Goal: Navigation & Orientation: Go to known website

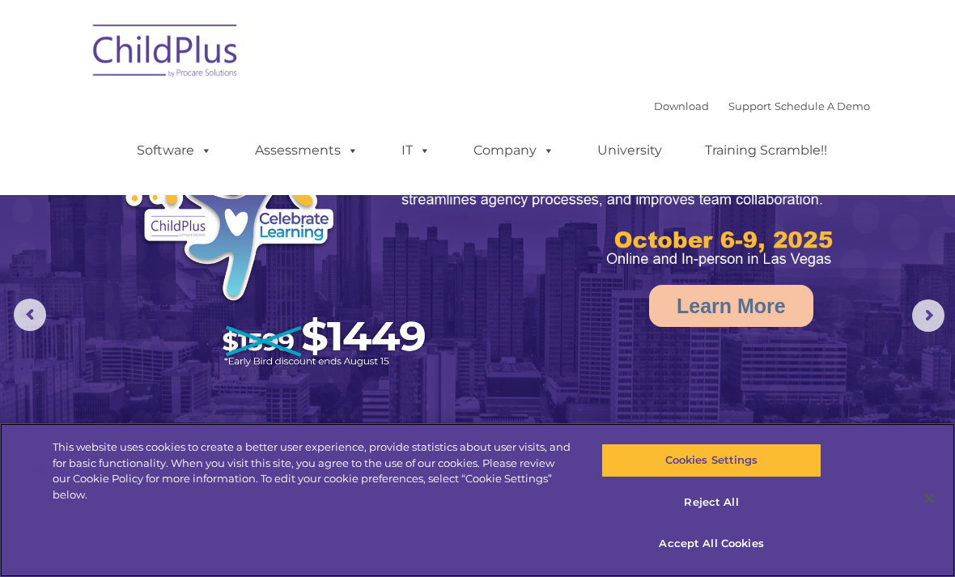
select select "MEDIUM"
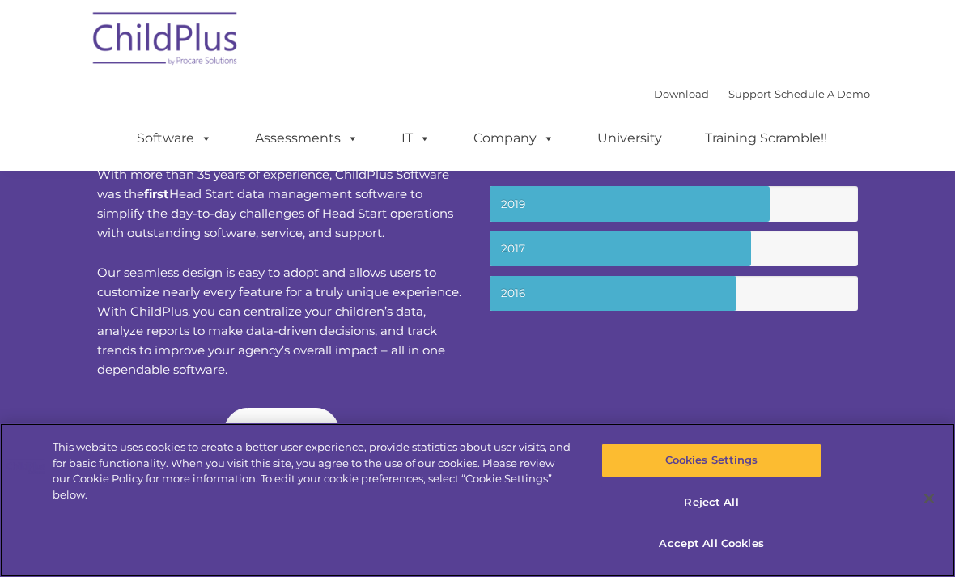
scroll to position [539, 0]
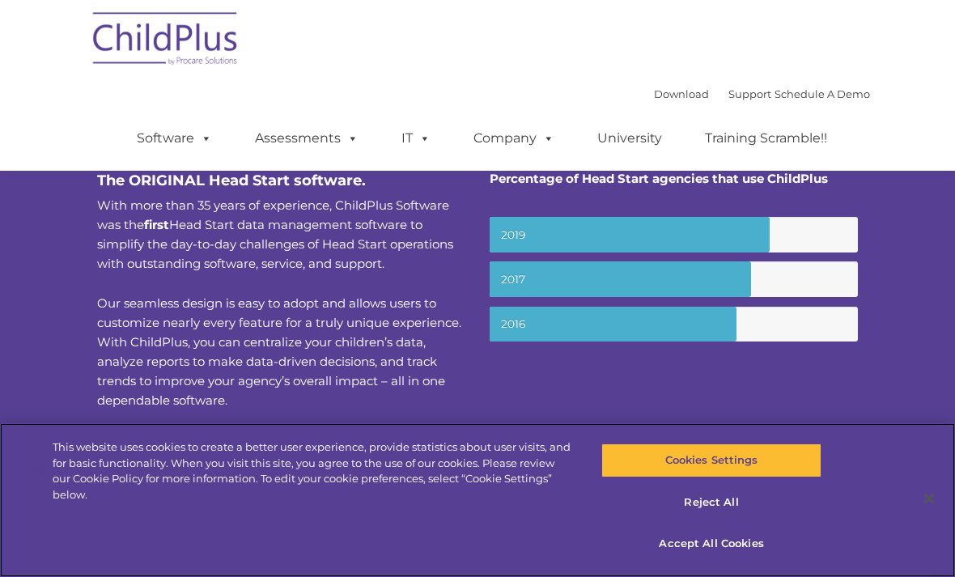
click at [724, 561] on button "Accept All Cookies" at bounding box center [710, 544] width 219 height 34
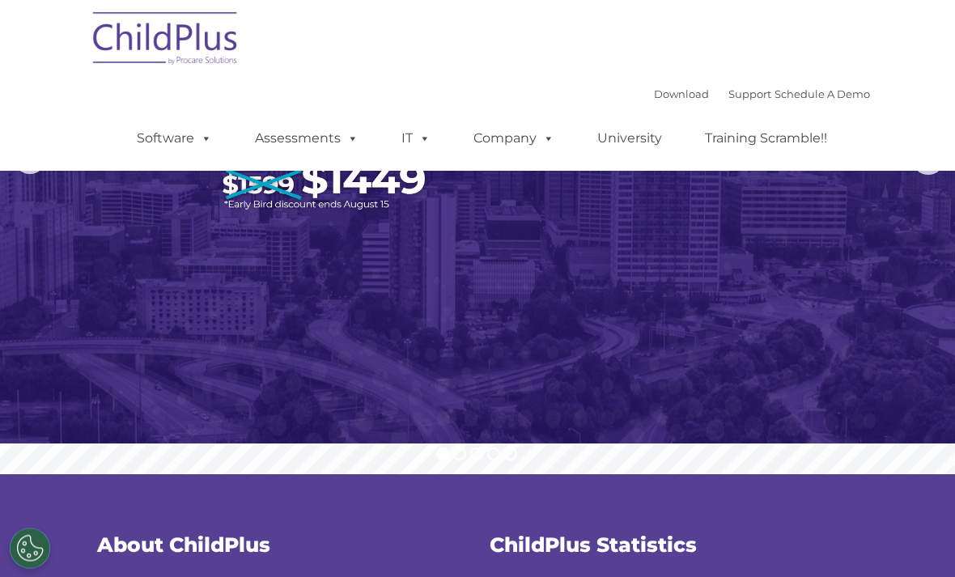
scroll to position [0, 0]
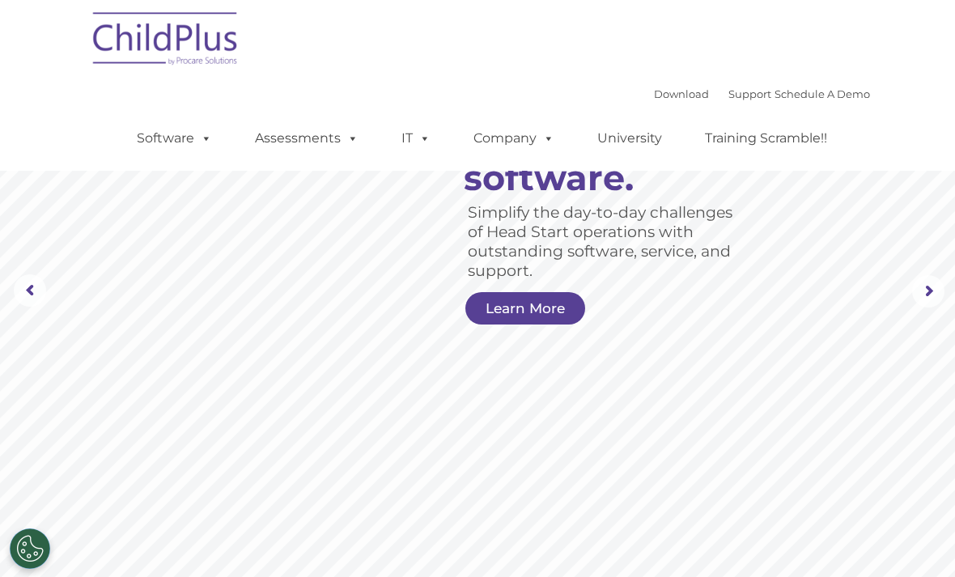
click at [207, 51] on img at bounding box center [166, 41] width 162 height 81
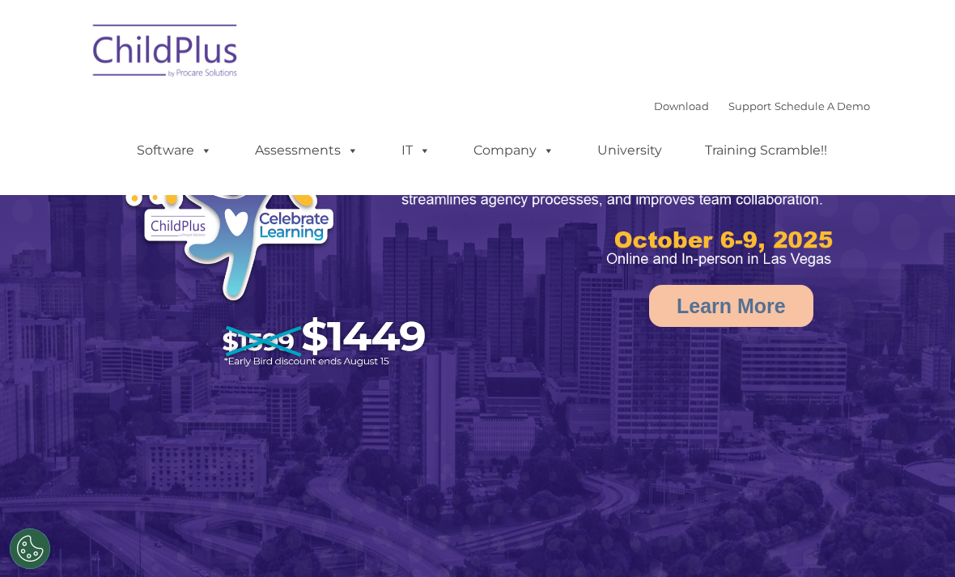
select select "MEDIUM"
click at [33, 312] on rs-arrow at bounding box center [30, 315] width 32 height 32
